Goal: Information Seeking & Learning: Check status

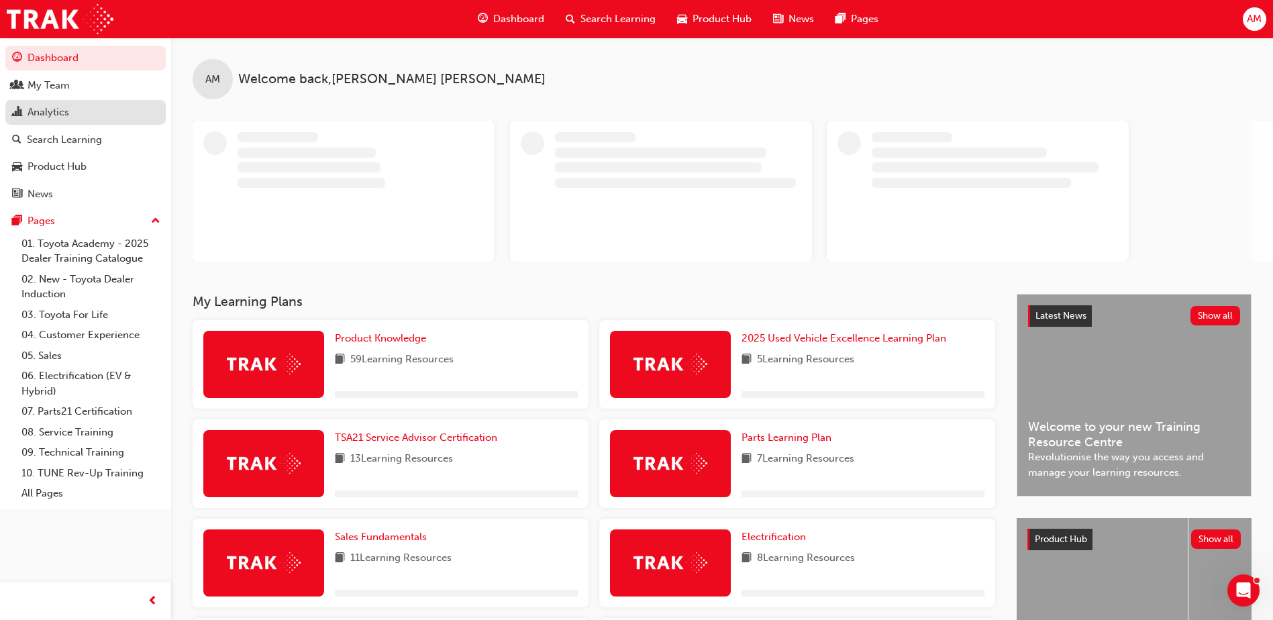
click at [79, 115] on div "Analytics" at bounding box center [85, 112] width 147 height 17
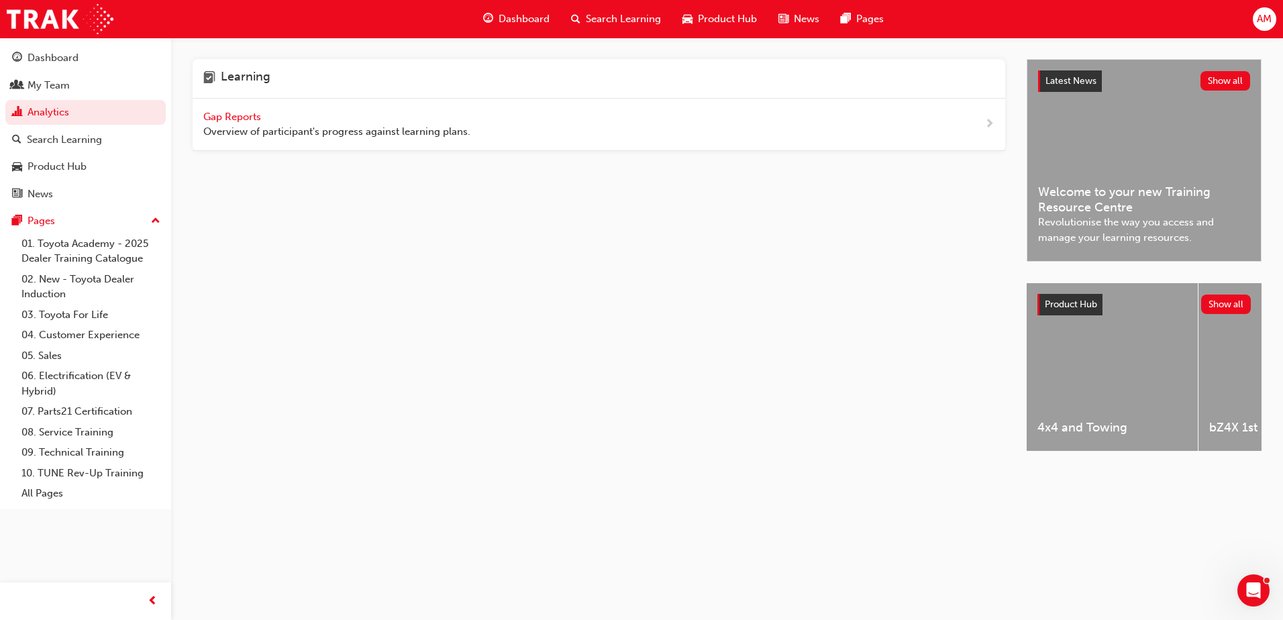
click at [232, 112] on span "Gap Reports" at bounding box center [233, 117] width 60 height 12
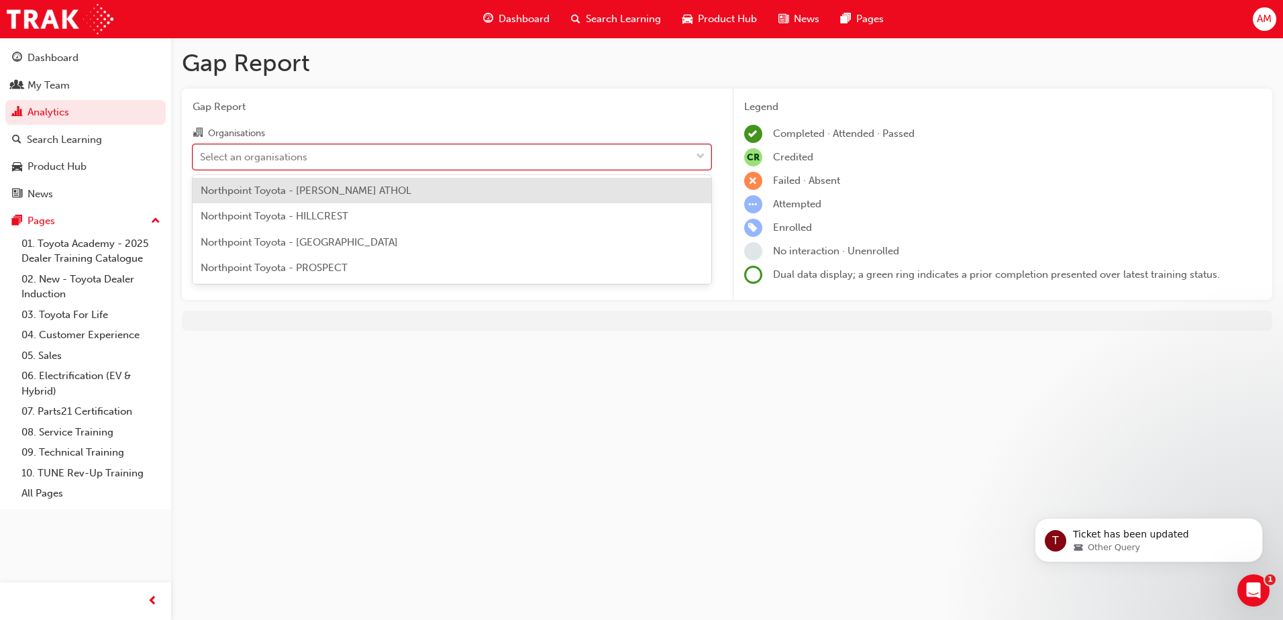
click at [291, 150] on div "Select an organisations" at bounding box center [253, 156] width 107 height 15
click at [201, 150] on input "Organisations option Northpoint Toyota - [PERSON_NAME] ATHOL focused, 1 of 4. 4…" at bounding box center [200, 155] width 1 height 11
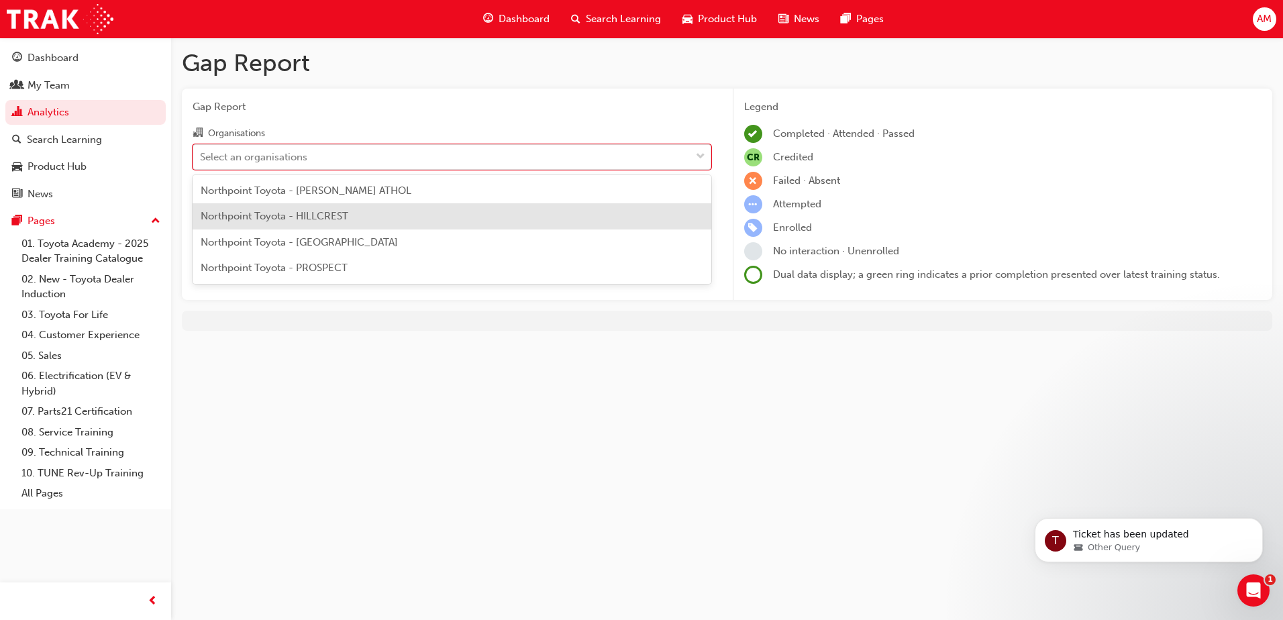
click at [287, 216] on span "Northpoint Toyota - HILLCREST" at bounding box center [275, 216] width 148 height 12
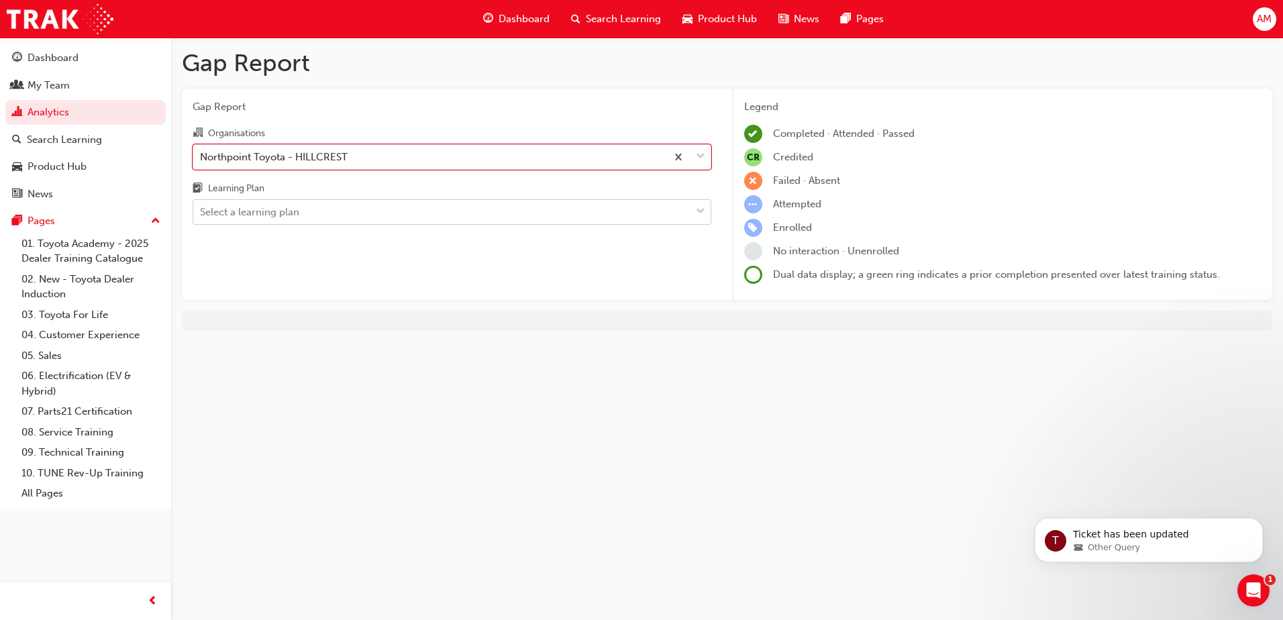
click at [294, 218] on div "Select a learning plan" at bounding box center [249, 212] width 99 height 15
click at [201, 217] on input "Learning Plan Select a learning plan" at bounding box center [200, 211] width 1 height 11
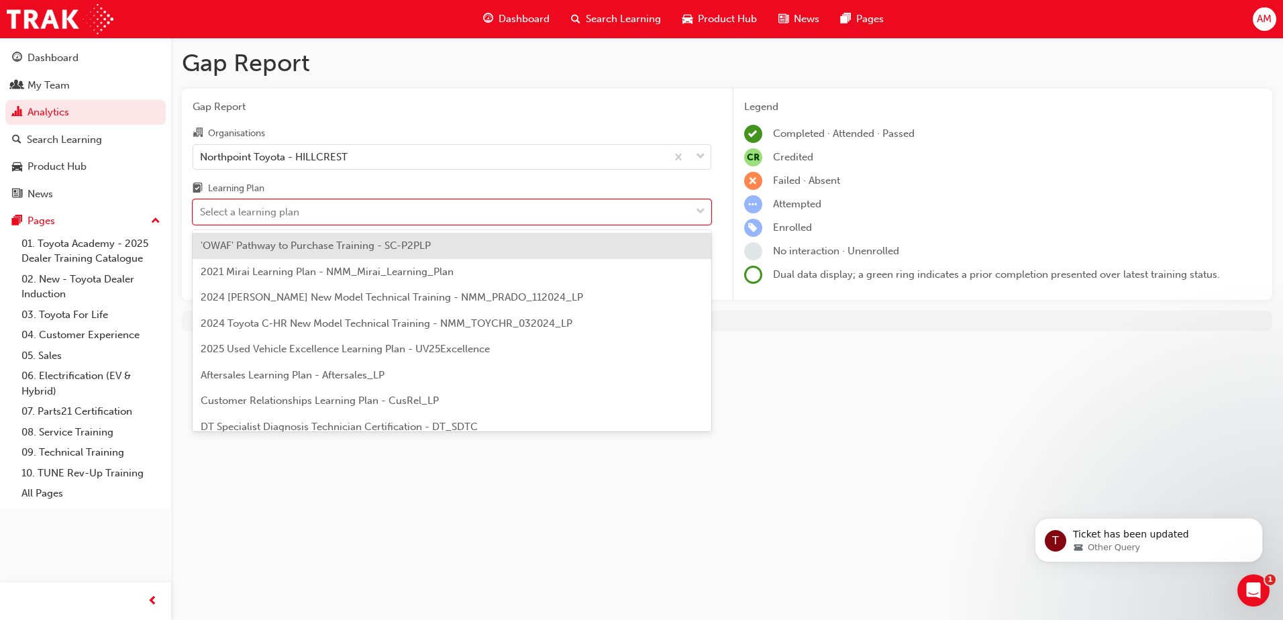
click at [476, 246] on div "'OWAF' Pathway to Purchase Training - SC-P2PLP" at bounding box center [452, 246] width 519 height 26
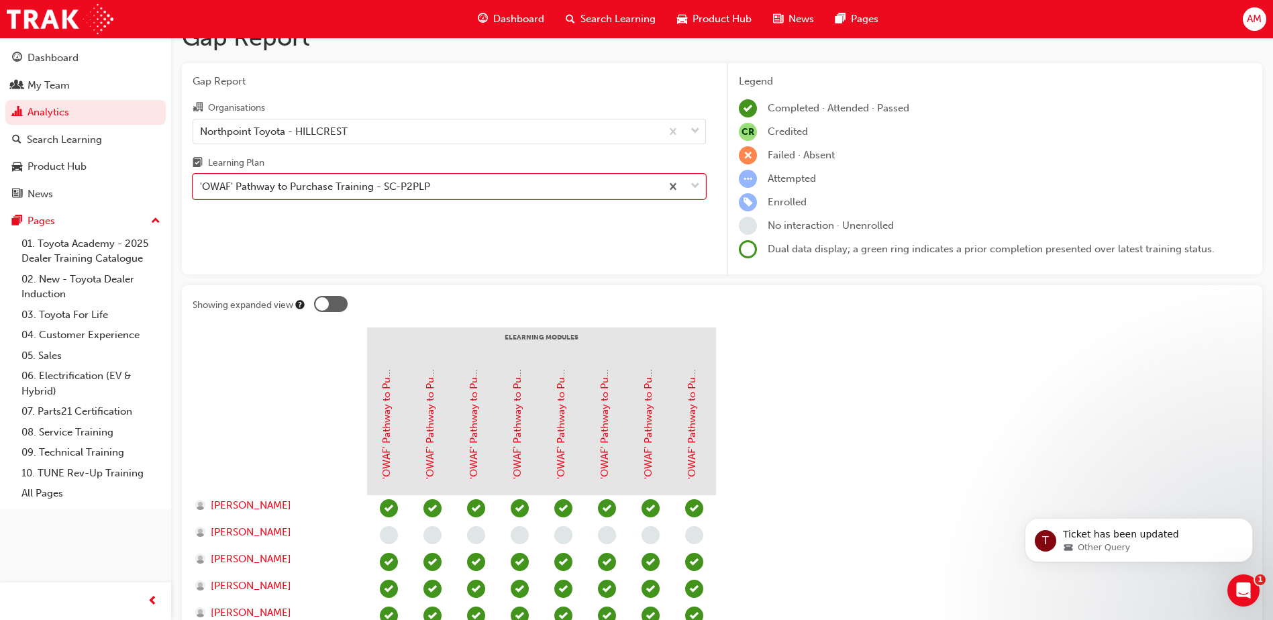
scroll to position [24, 0]
click at [372, 132] on div "Northpoint Toyota - HILLCREST" at bounding box center [427, 132] width 468 height 23
click at [201, 132] on input "Organisations Northpoint Toyota - HILLCREST" at bounding box center [200, 131] width 1 height 11
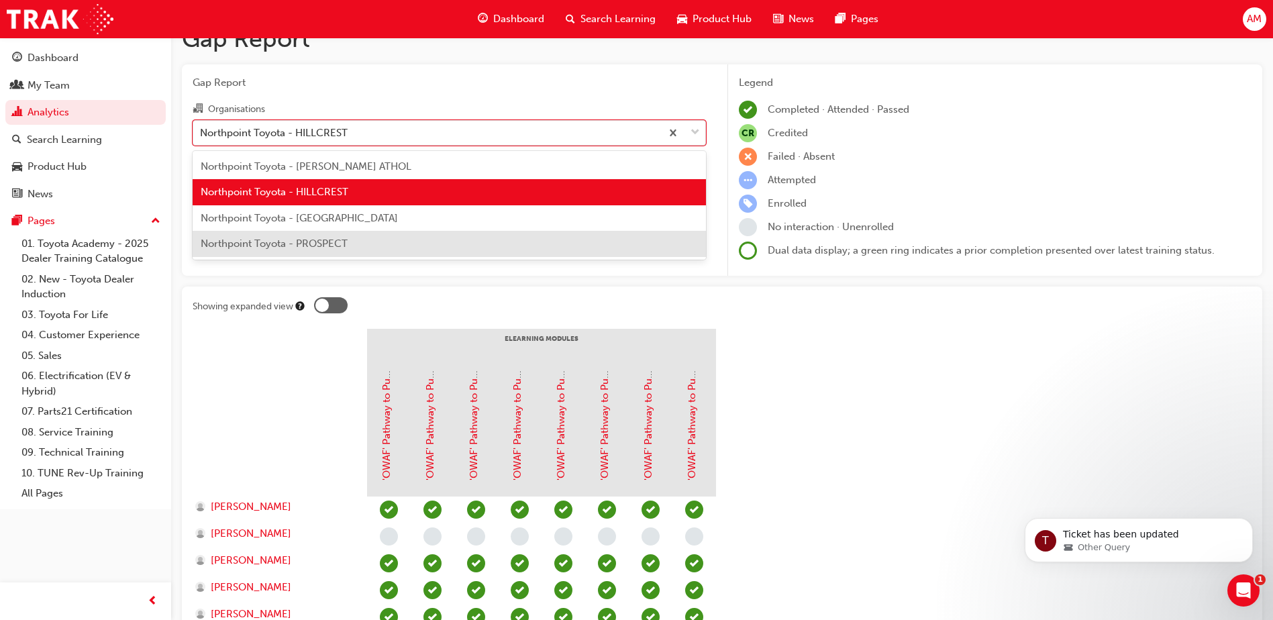
click at [307, 244] on span "Northpoint Toyota - PROSPECT" at bounding box center [274, 244] width 147 height 12
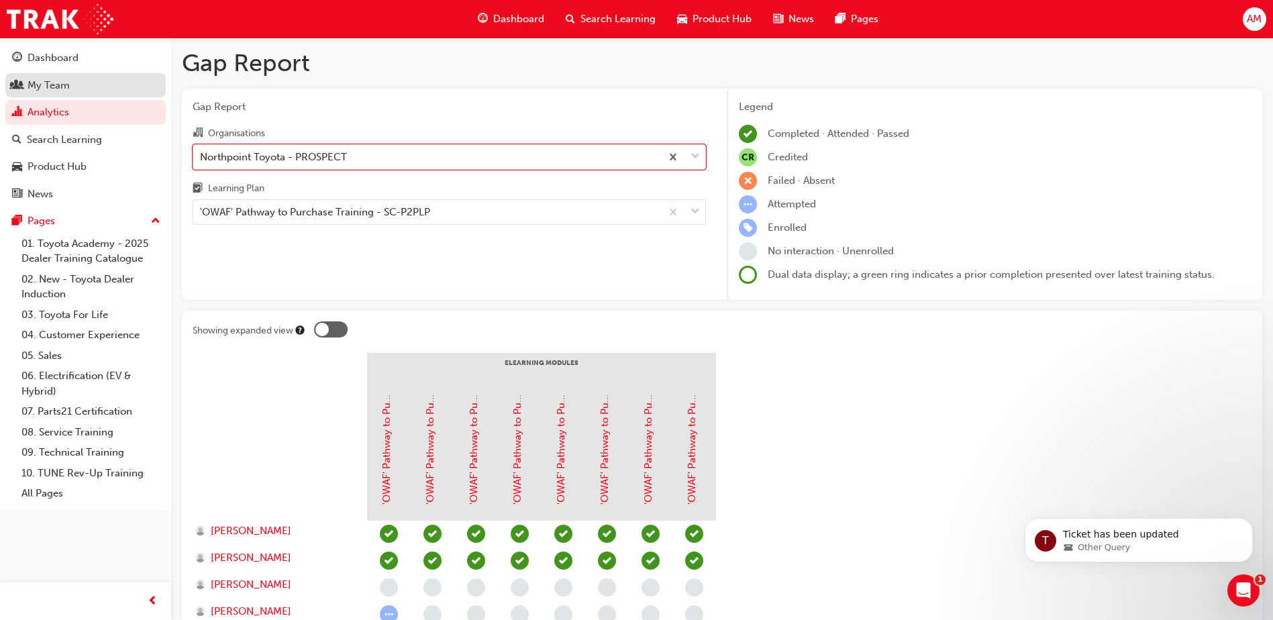
click at [43, 85] on div "My Team" at bounding box center [49, 85] width 42 height 15
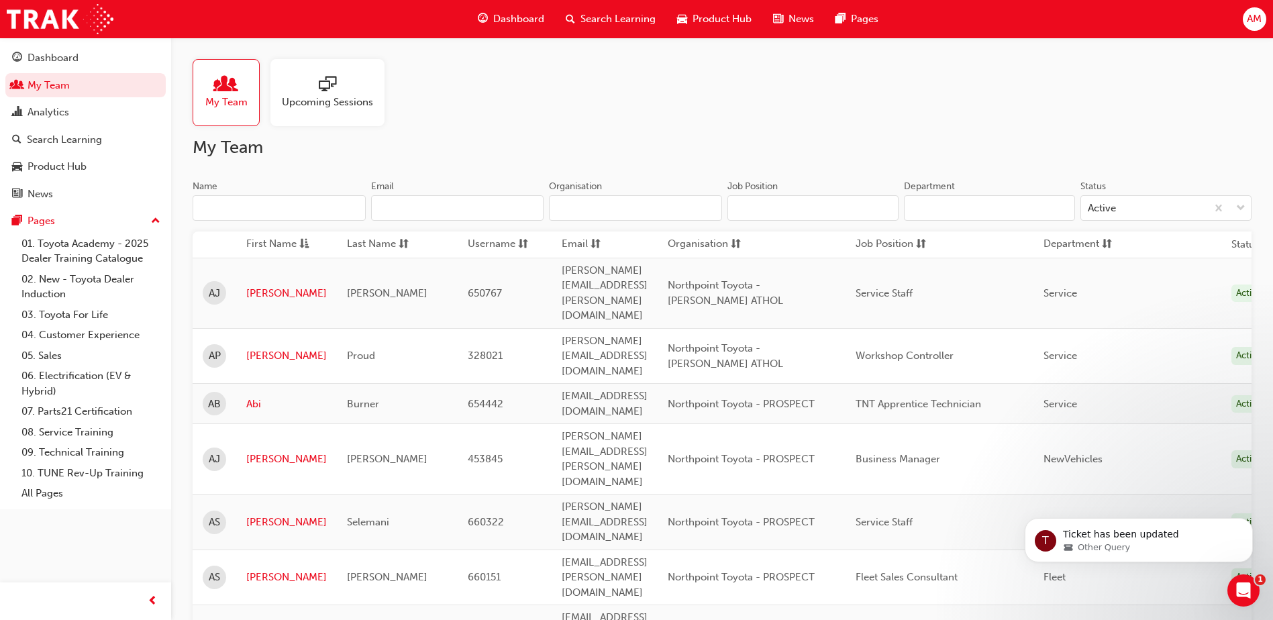
click at [275, 210] on input "Name" at bounding box center [279, 208] width 173 height 26
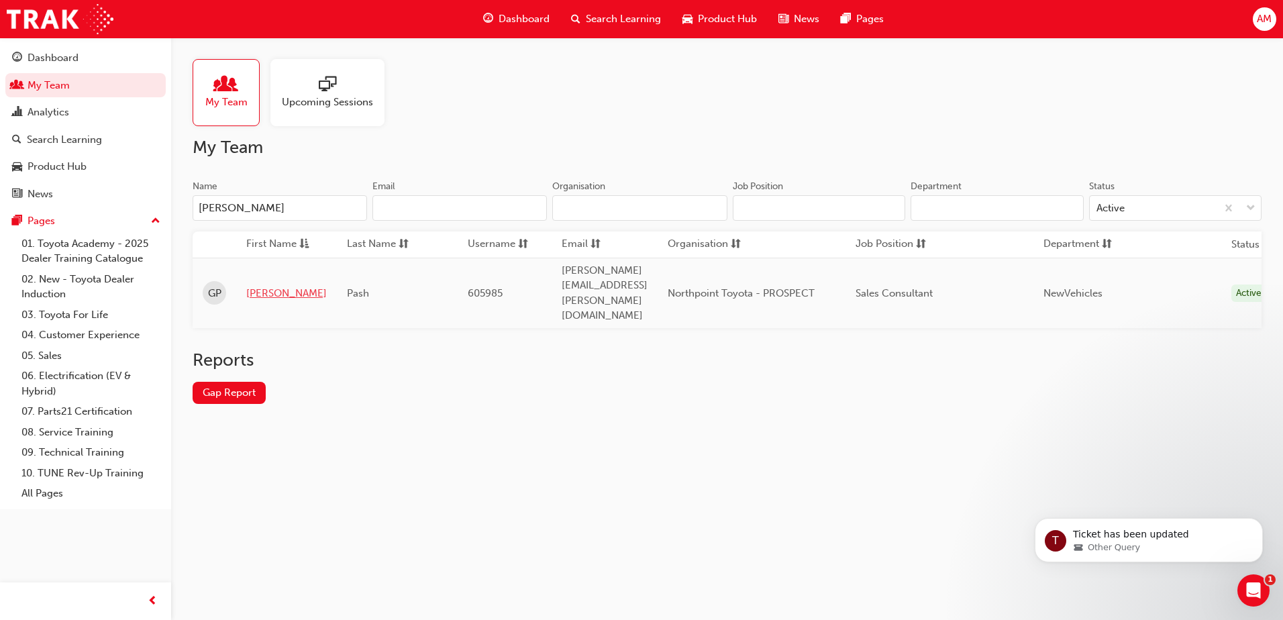
type input "[PERSON_NAME]"
click at [256, 286] on link "[PERSON_NAME]" at bounding box center [286, 293] width 81 height 15
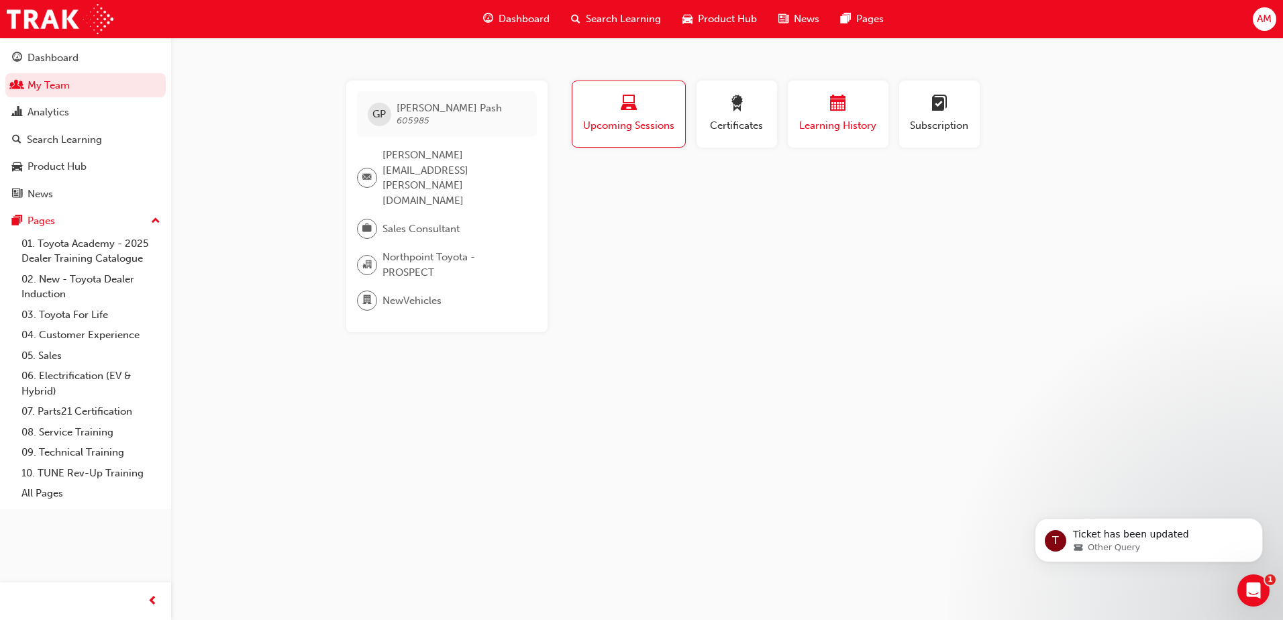
click at [857, 123] on span "Learning History" at bounding box center [838, 125] width 81 height 15
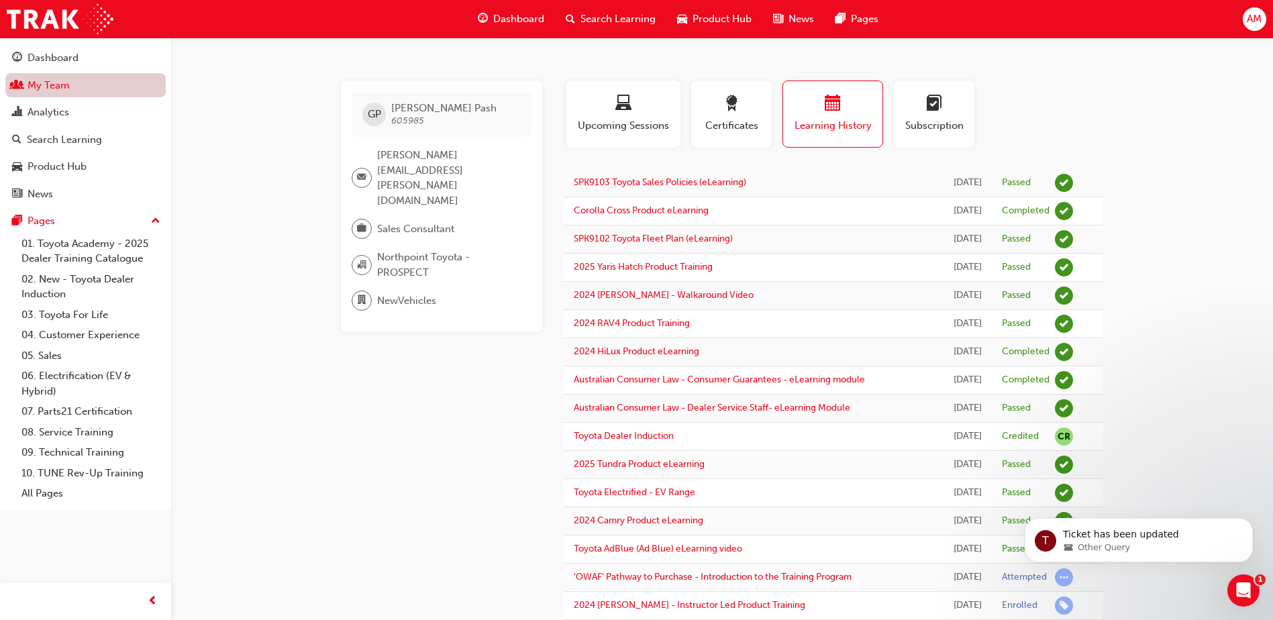
click at [84, 79] on link "My Team" at bounding box center [85, 85] width 160 height 25
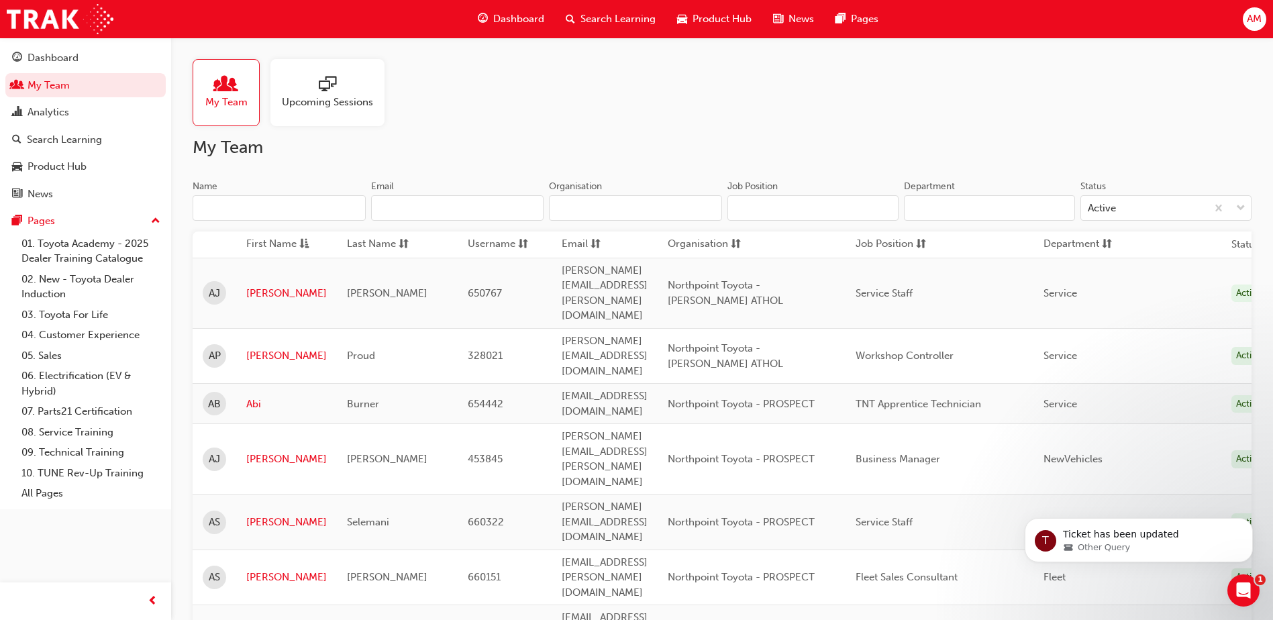
click at [237, 201] on input "Name" at bounding box center [279, 208] width 173 height 26
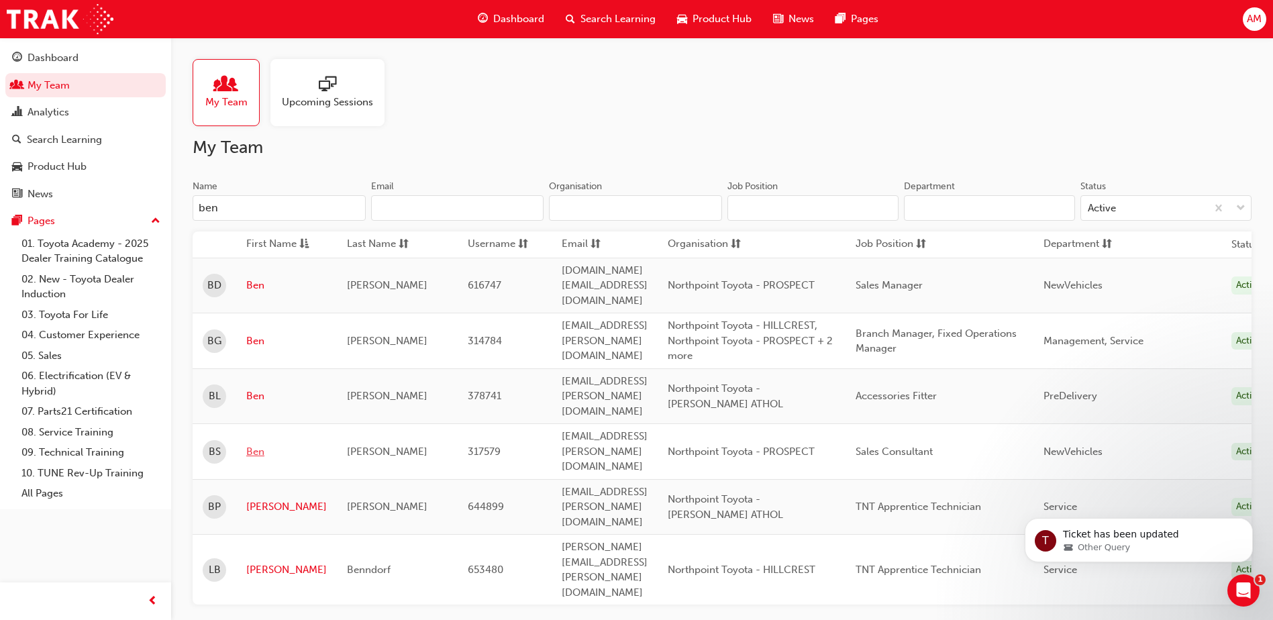
type input "ben"
click at [259, 444] on link "Ben" at bounding box center [286, 451] width 81 height 15
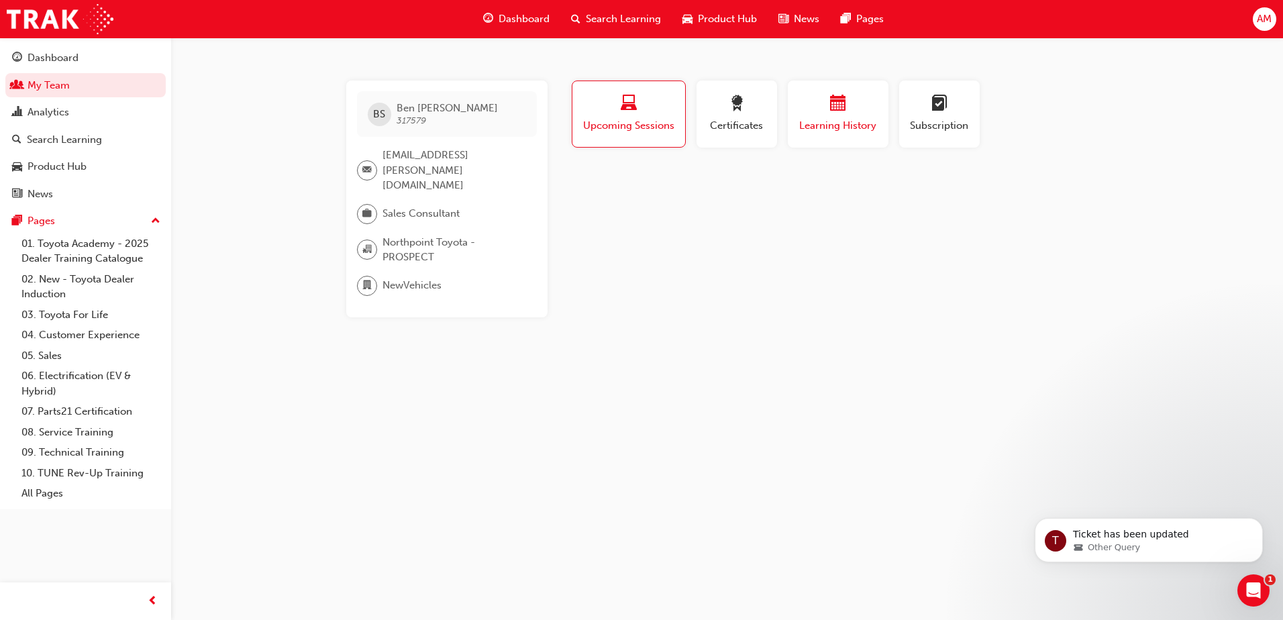
click at [822, 106] on div "button" at bounding box center [838, 105] width 81 height 21
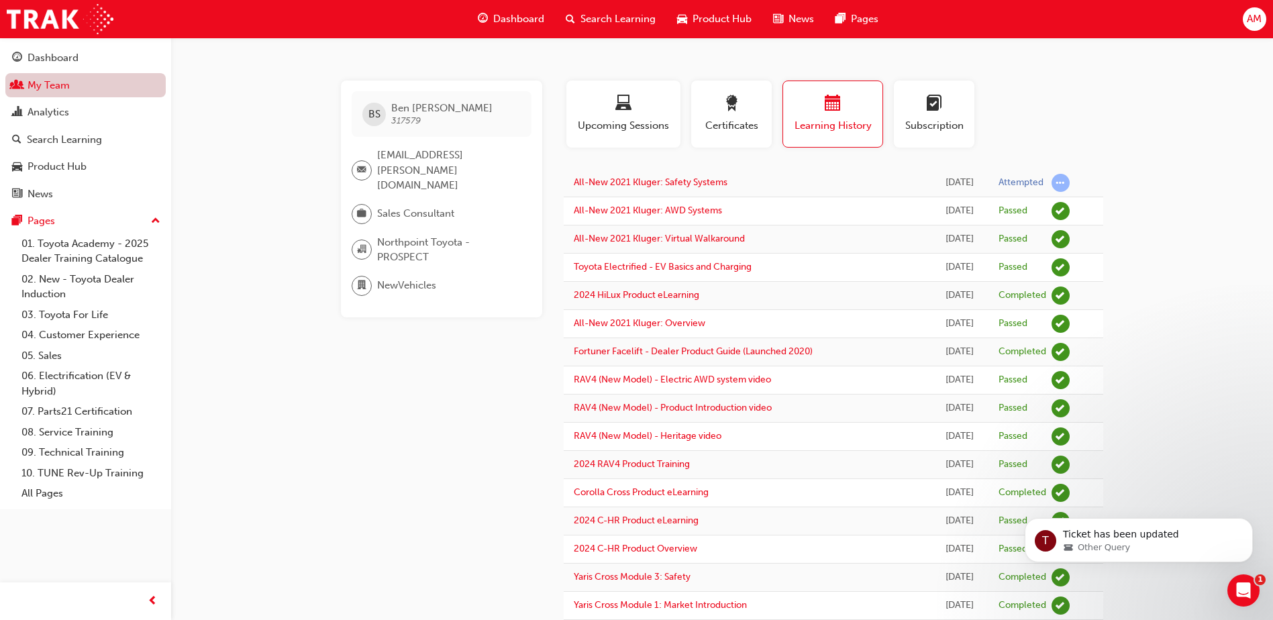
click at [57, 83] on link "My Team" at bounding box center [85, 85] width 160 height 25
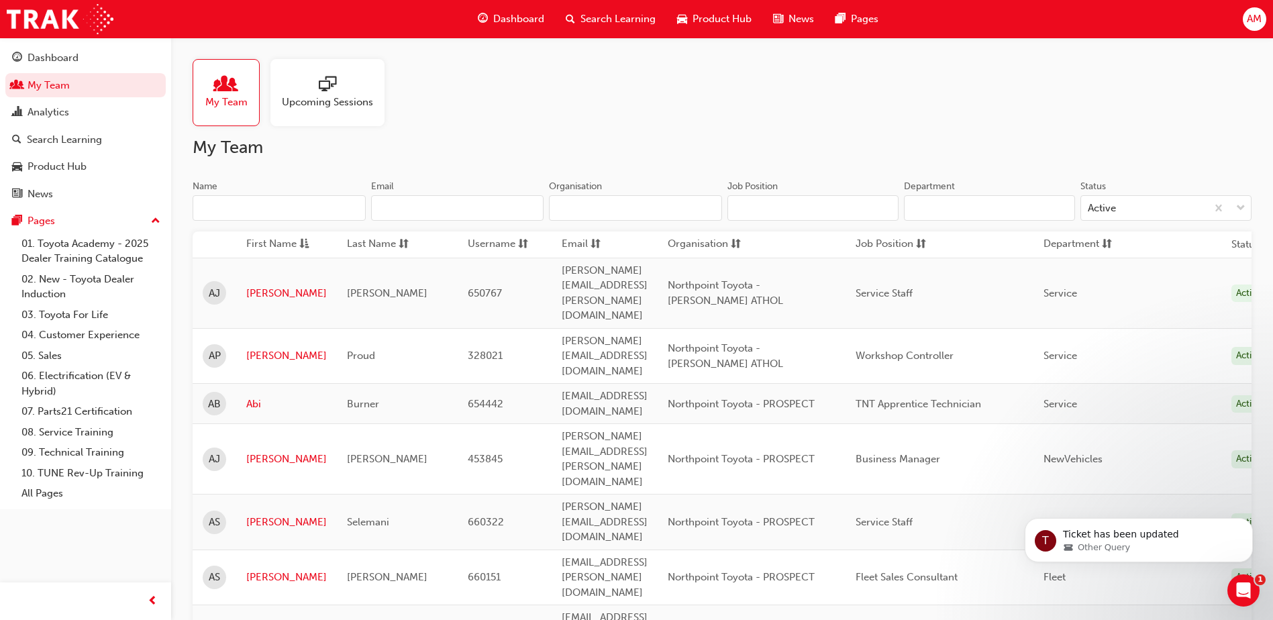
click at [315, 216] on input "Name" at bounding box center [279, 208] width 173 height 26
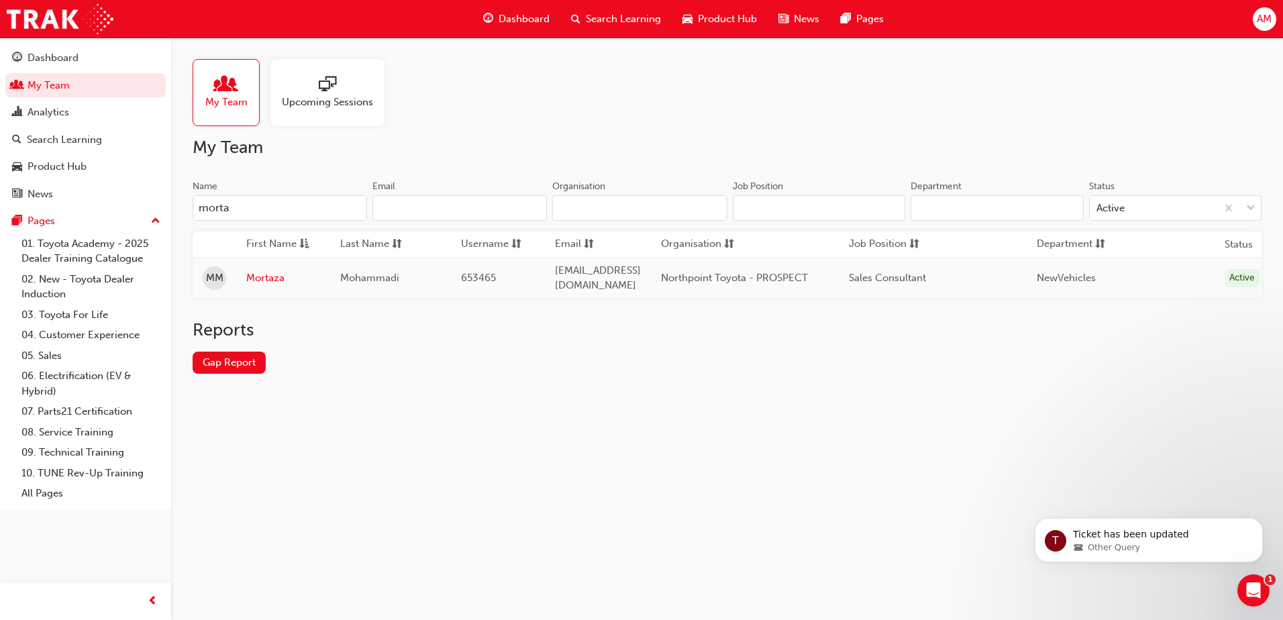
type input "morta"
click at [264, 274] on link "Mortaza" at bounding box center [283, 277] width 74 height 15
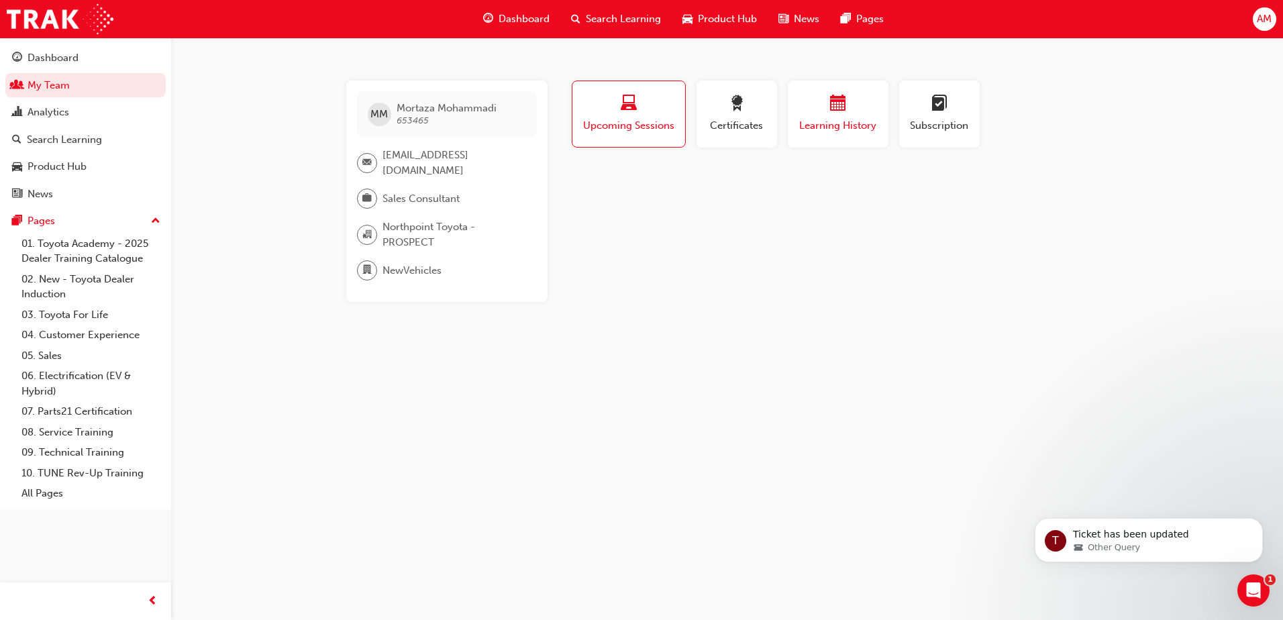
click at [826, 102] on div "button" at bounding box center [838, 105] width 81 height 21
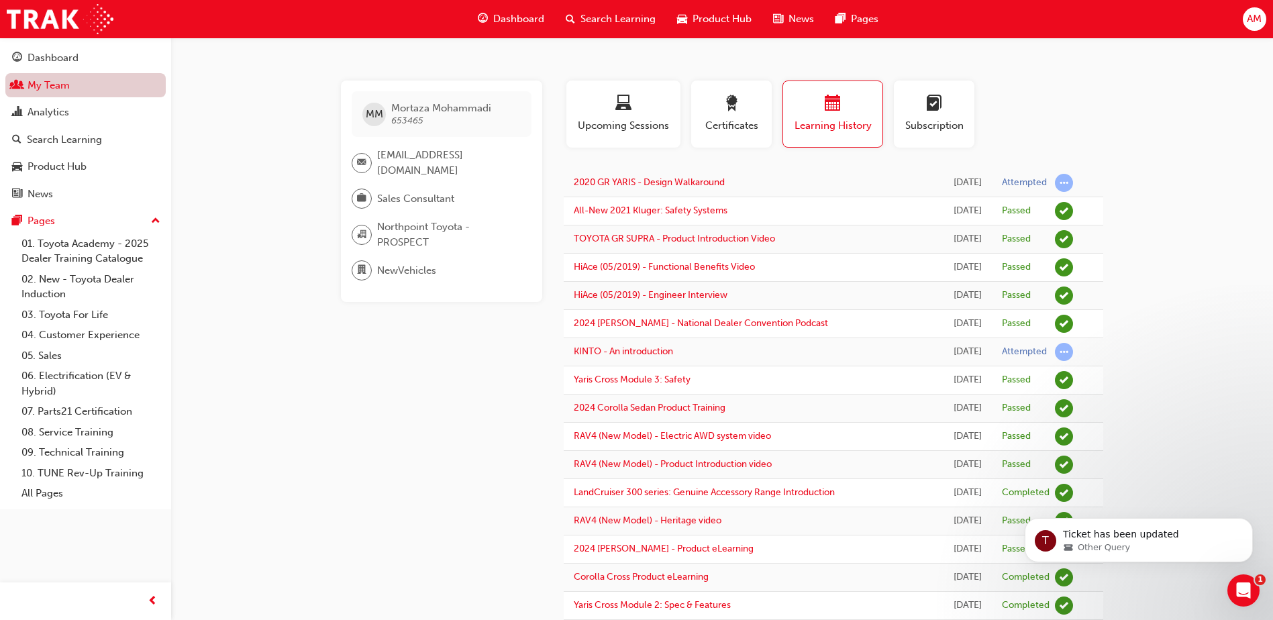
click at [61, 89] on link "My Team" at bounding box center [85, 85] width 160 height 25
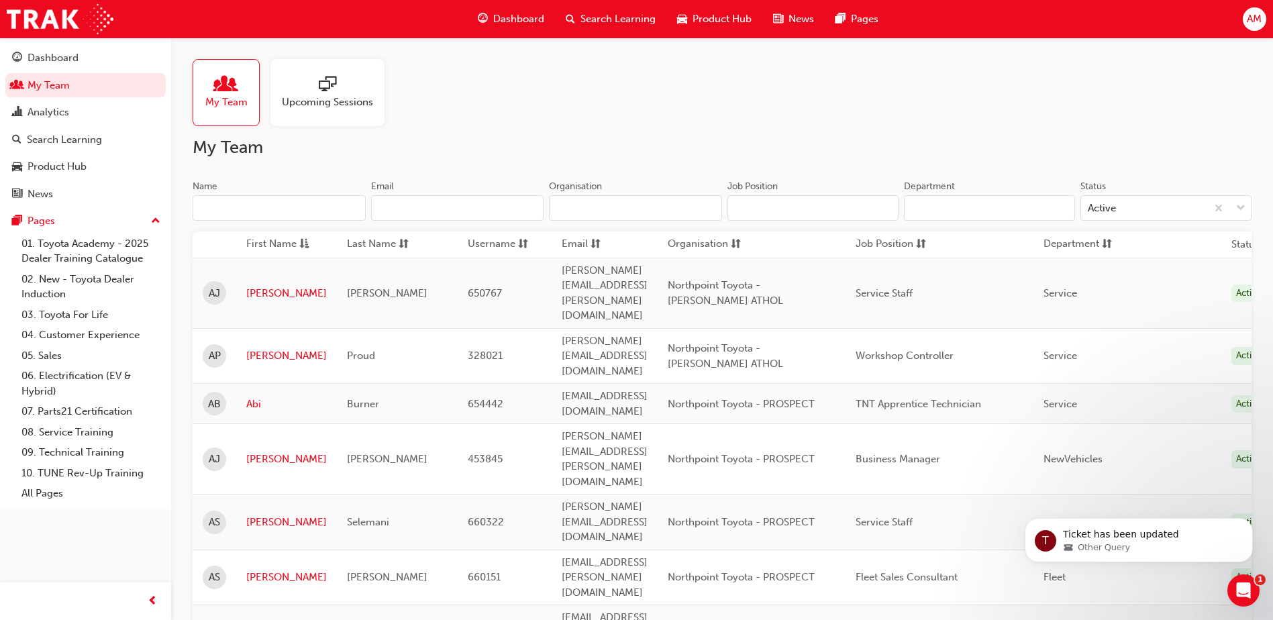
click at [238, 197] on input "Name" at bounding box center [279, 208] width 173 height 26
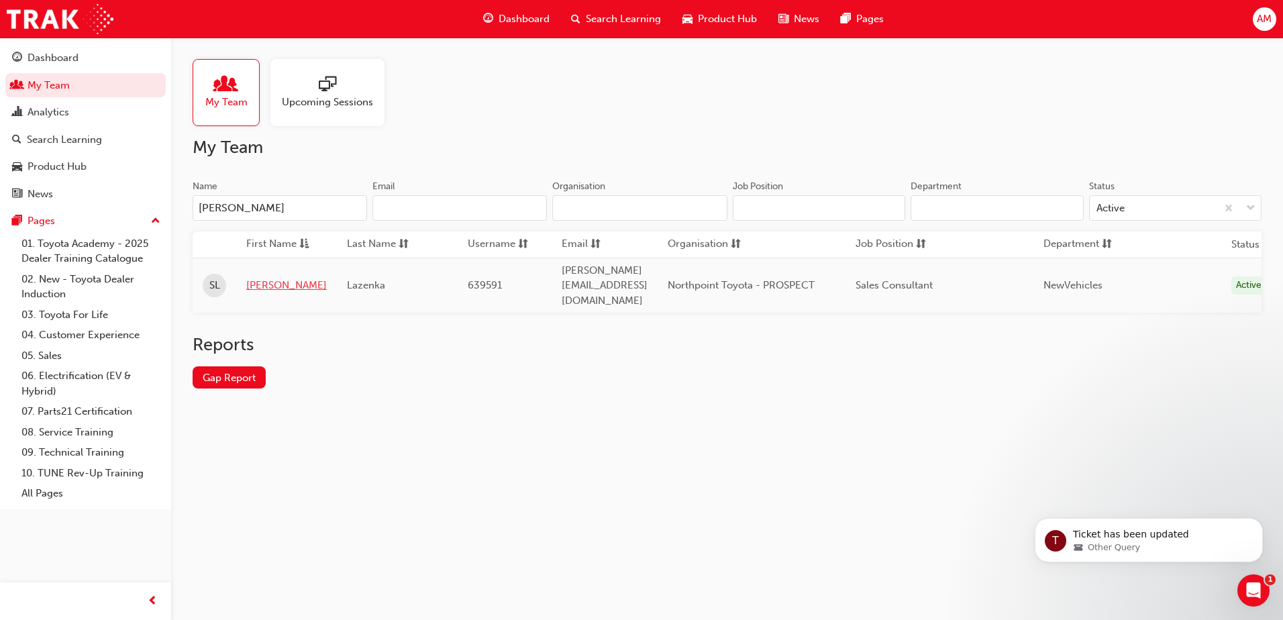
type input "[PERSON_NAME]"
click at [261, 278] on link "[PERSON_NAME]" at bounding box center [286, 285] width 81 height 15
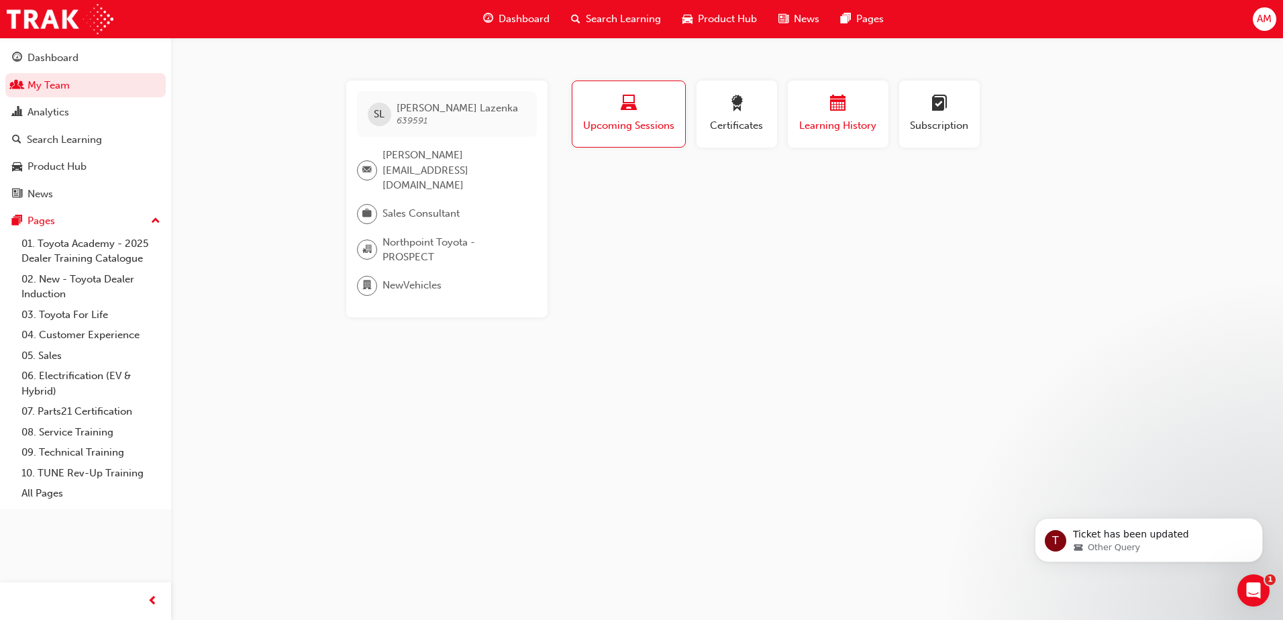
click at [826, 111] on div "button" at bounding box center [838, 105] width 81 height 21
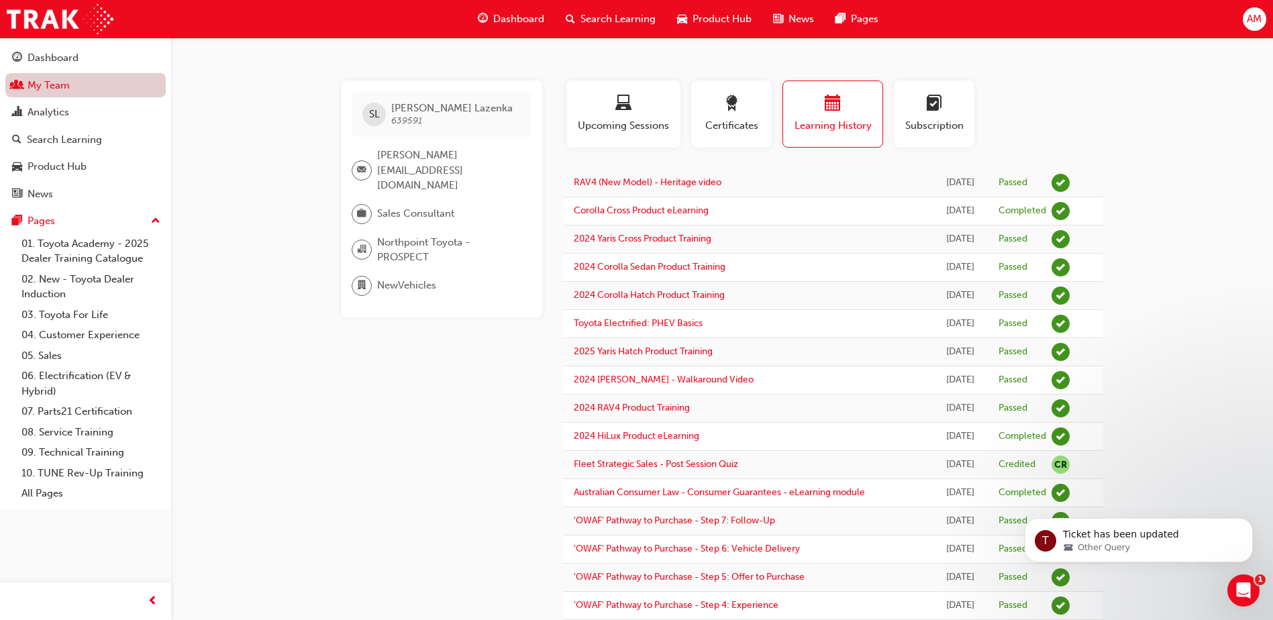
click at [74, 85] on link "My Team" at bounding box center [85, 85] width 160 height 25
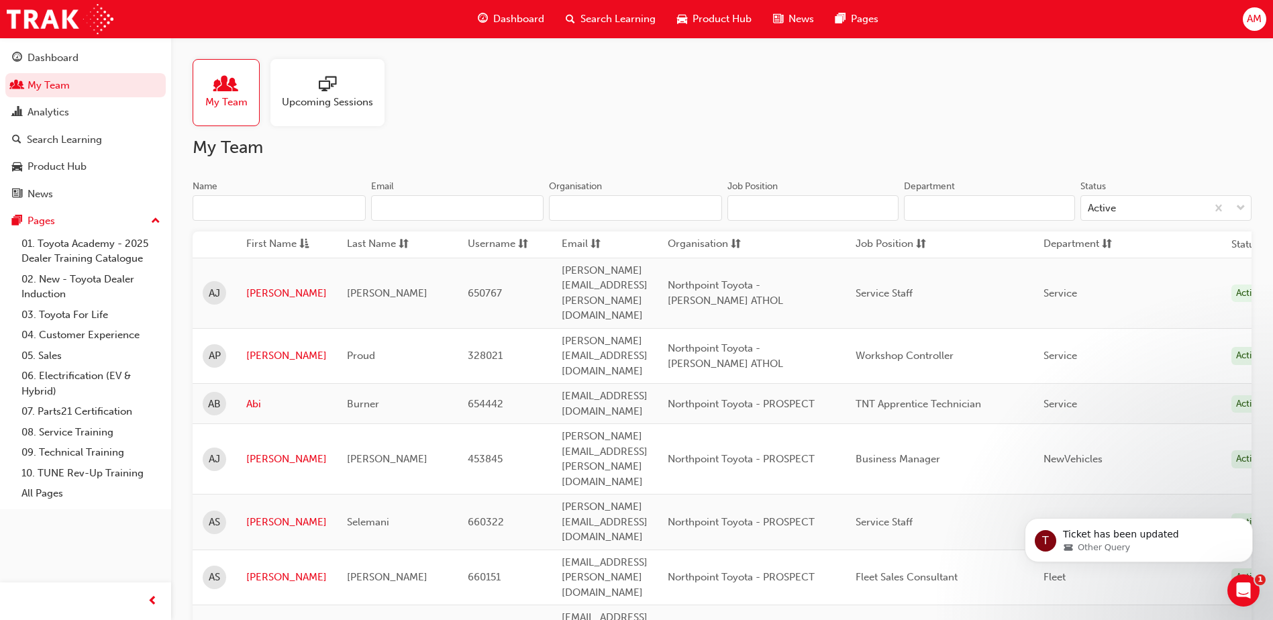
click at [254, 217] on input "Name" at bounding box center [279, 208] width 173 height 26
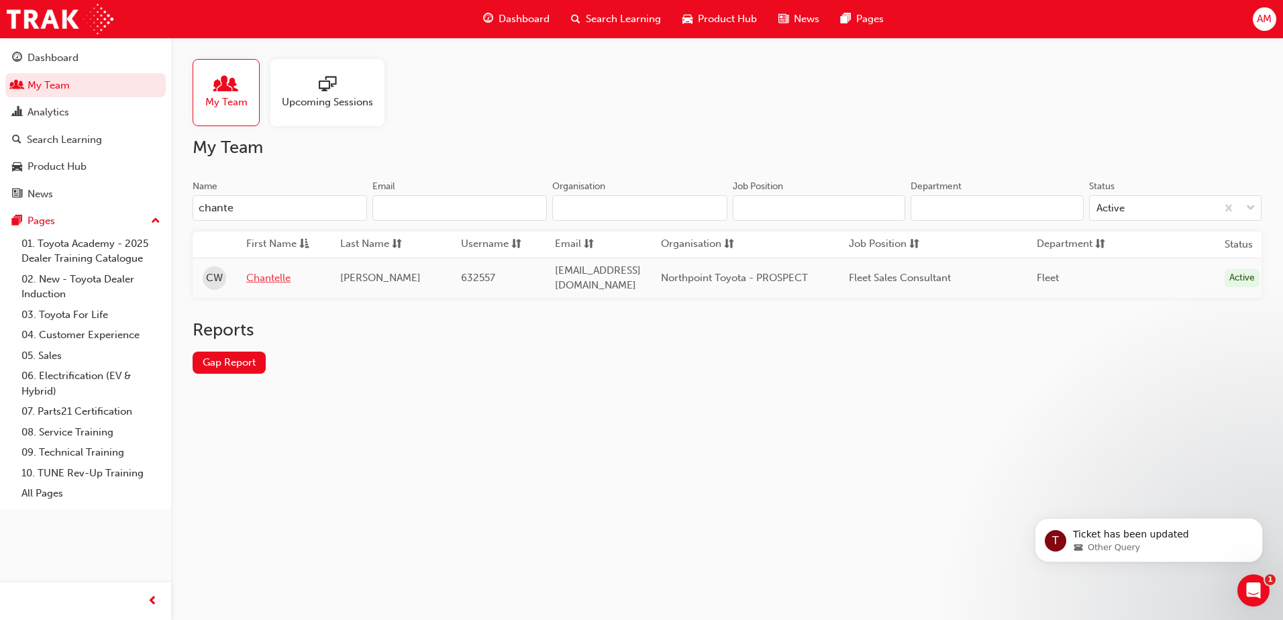
type input "chante"
click at [261, 274] on link "Chantelle" at bounding box center [283, 277] width 74 height 15
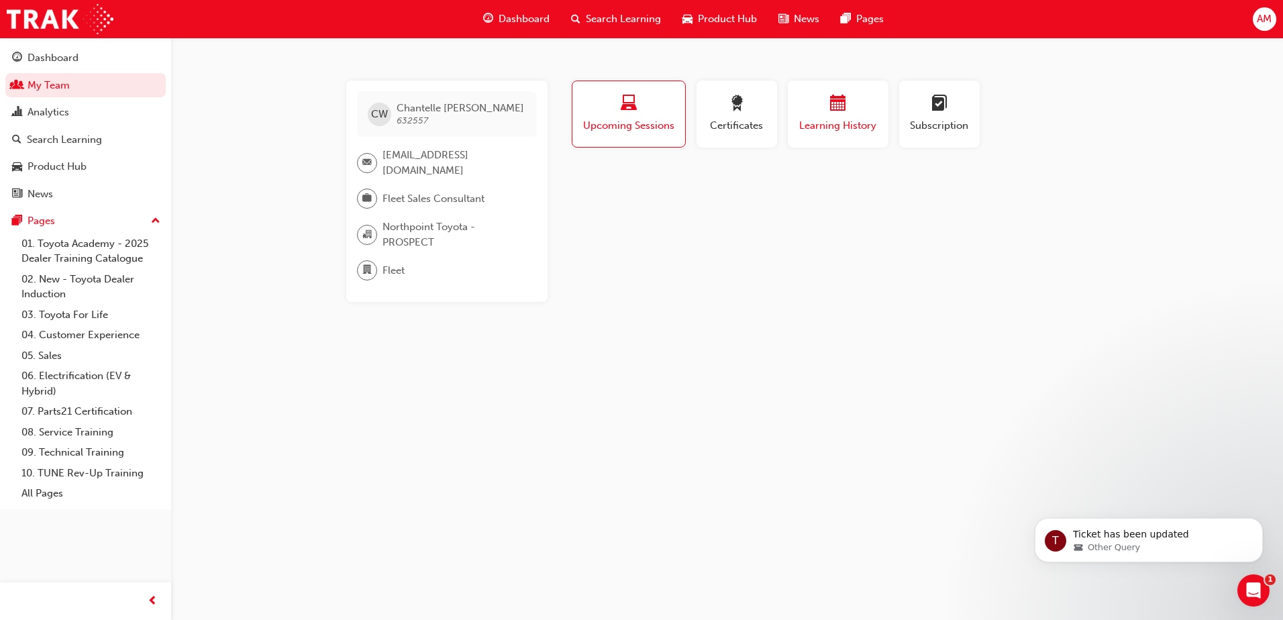
click at [858, 124] on span "Learning History" at bounding box center [838, 125] width 81 height 15
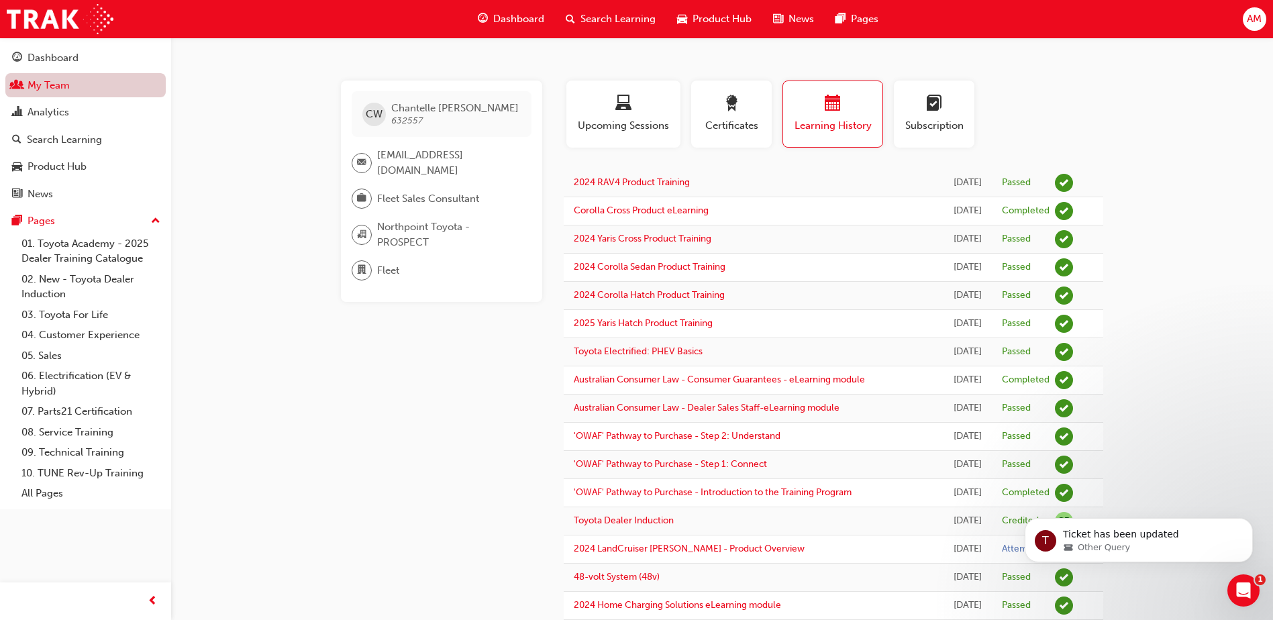
click at [93, 79] on link "My Team" at bounding box center [85, 85] width 160 height 25
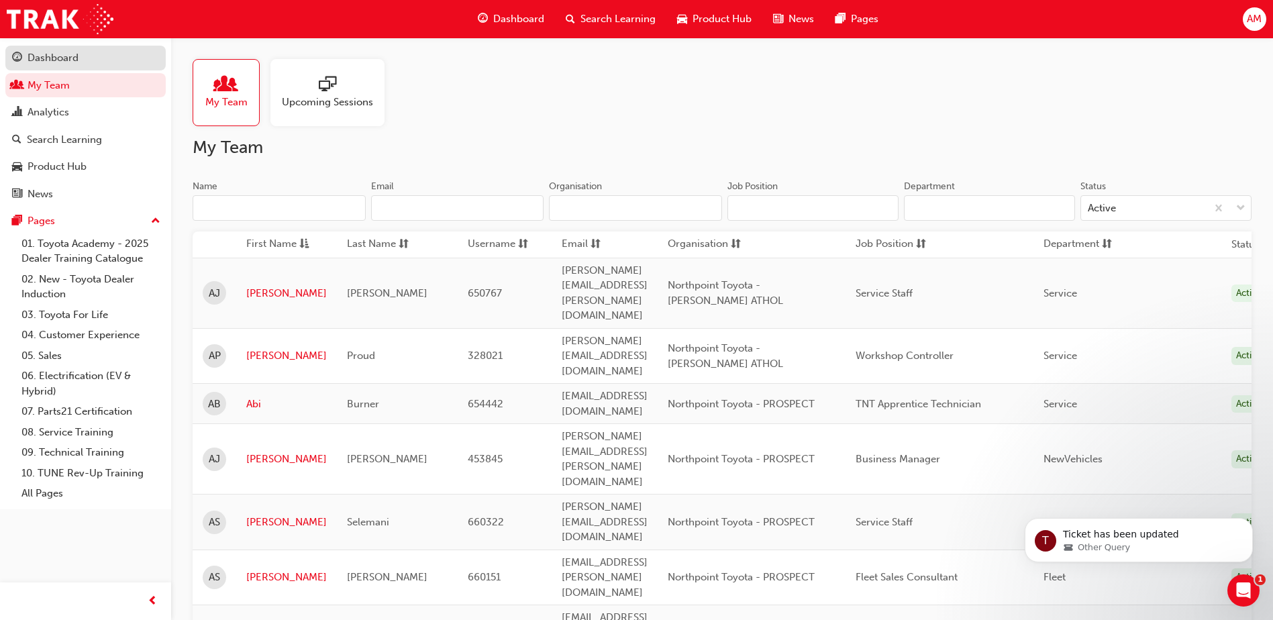
click at [56, 53] on div "Dashboard" at bounding box center [53, 57] width 51 height 15
